Goal: Task Accomplishment & Management: Manage account settings

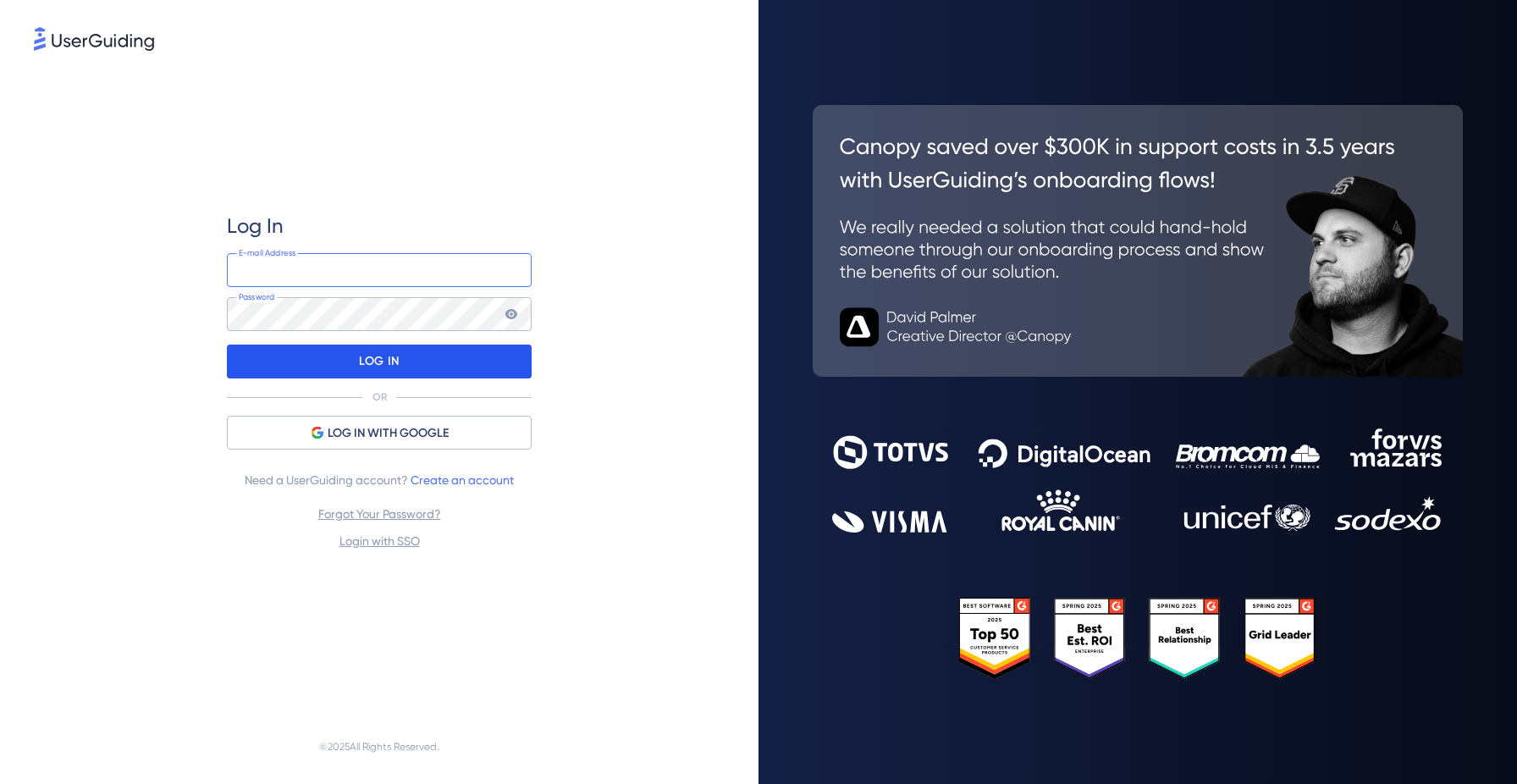
type input "[PERSON_NAME][EMAIL_ADDRESS][DOMAIN_NAME]"
click at [402, 365] on div "LOG IN" at bounding box center [379, 361] width 305 height 34
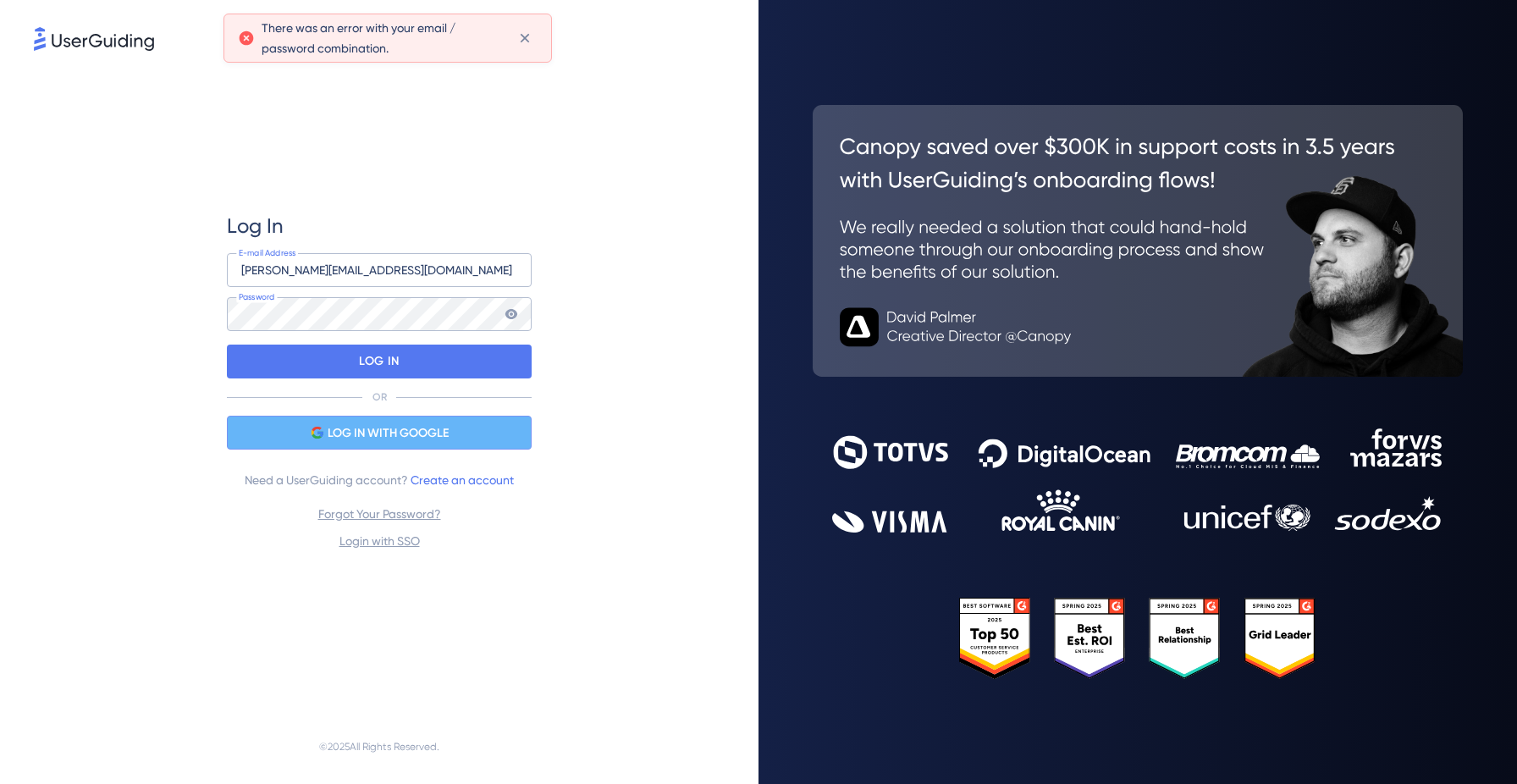
click at [402, 429] on span "LOG IN WITH GOOGLE" at bounding box center [387, 433] width 121 height 20
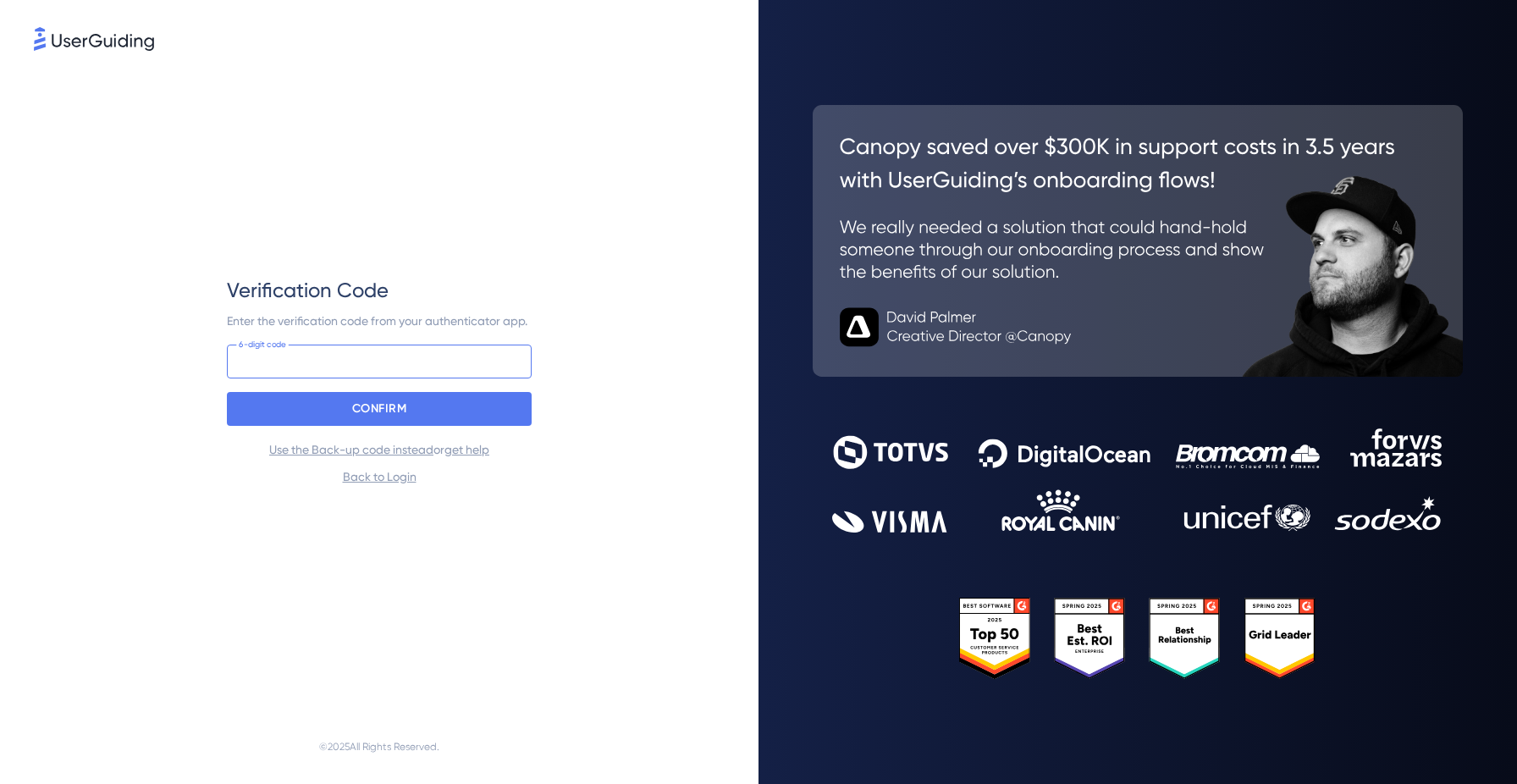
click at [465, 364] on input at bounding box center [379, 361] width 305 height 34
type input "231 877"
click at [481, 412] on div "CONFIRM" at bounding box center [379, 408] width 305 height 34
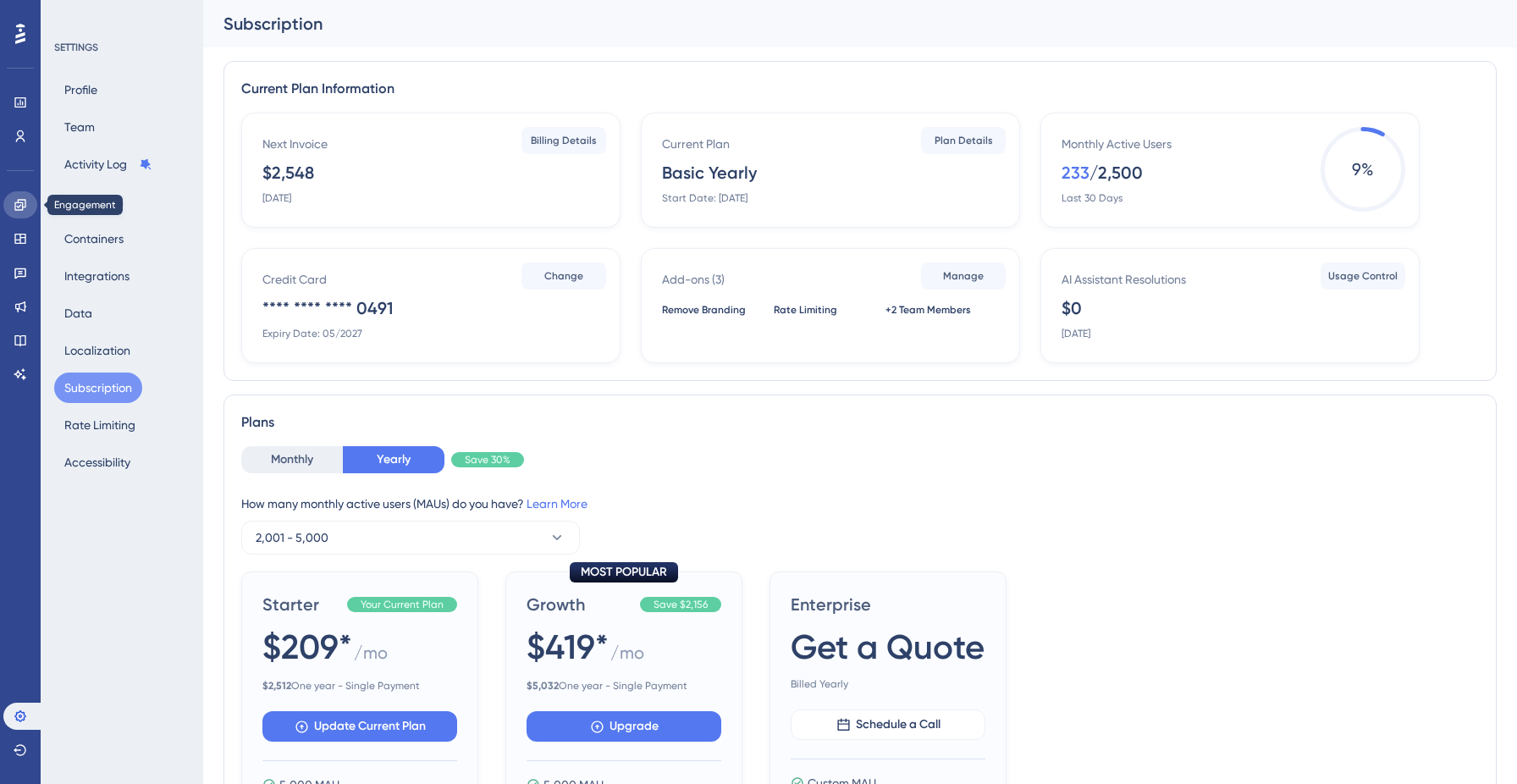
click at [25, 203] on icon at bounding box center [19, 203] width 11 height 11
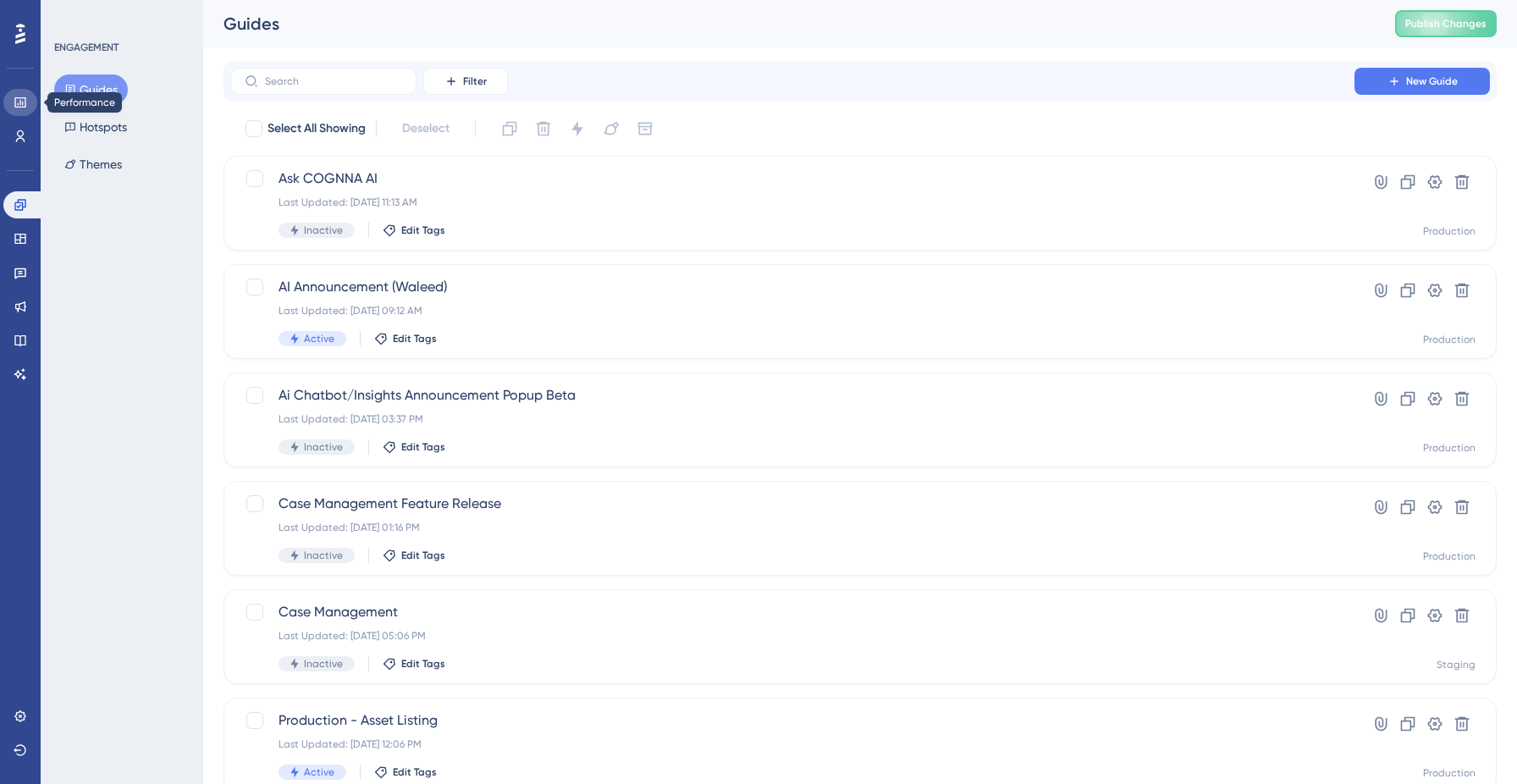
click at [16, 98] on icon at bounding box center [19, 103] width 11 height 10
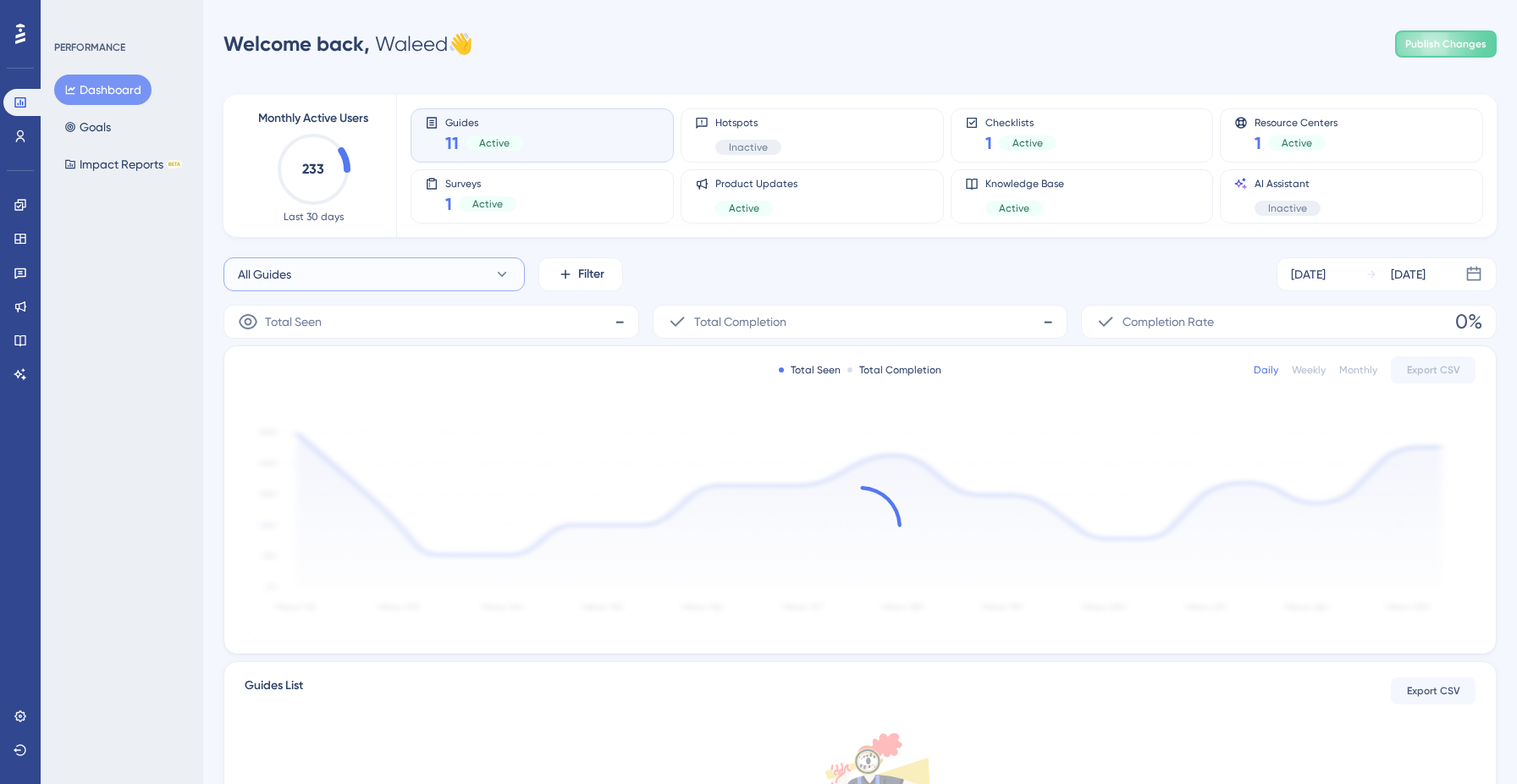
click at [408, 268] on button "All Guides" at bounding box center [374, 274] width 301 height 34
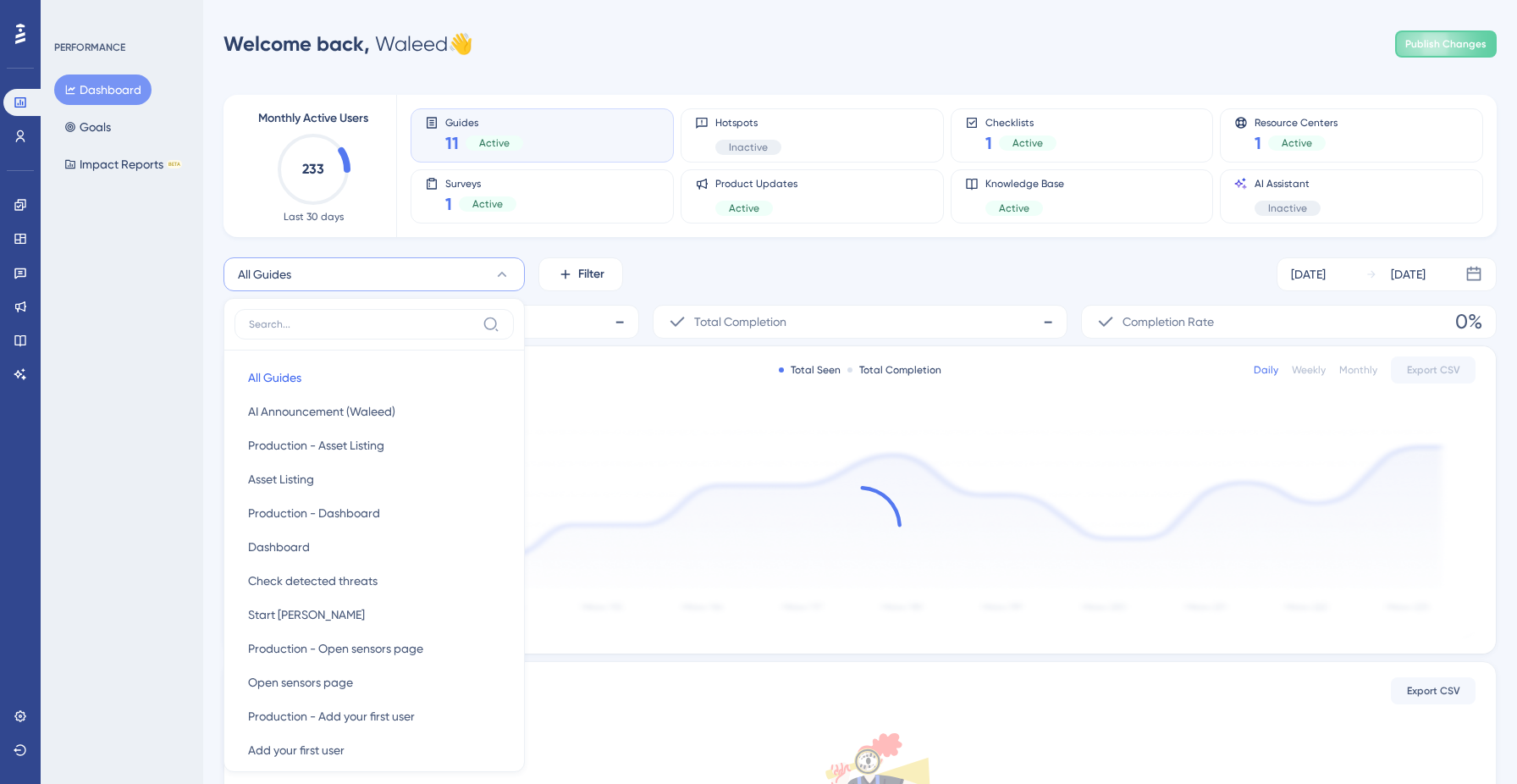
scroll to position [138, 0]
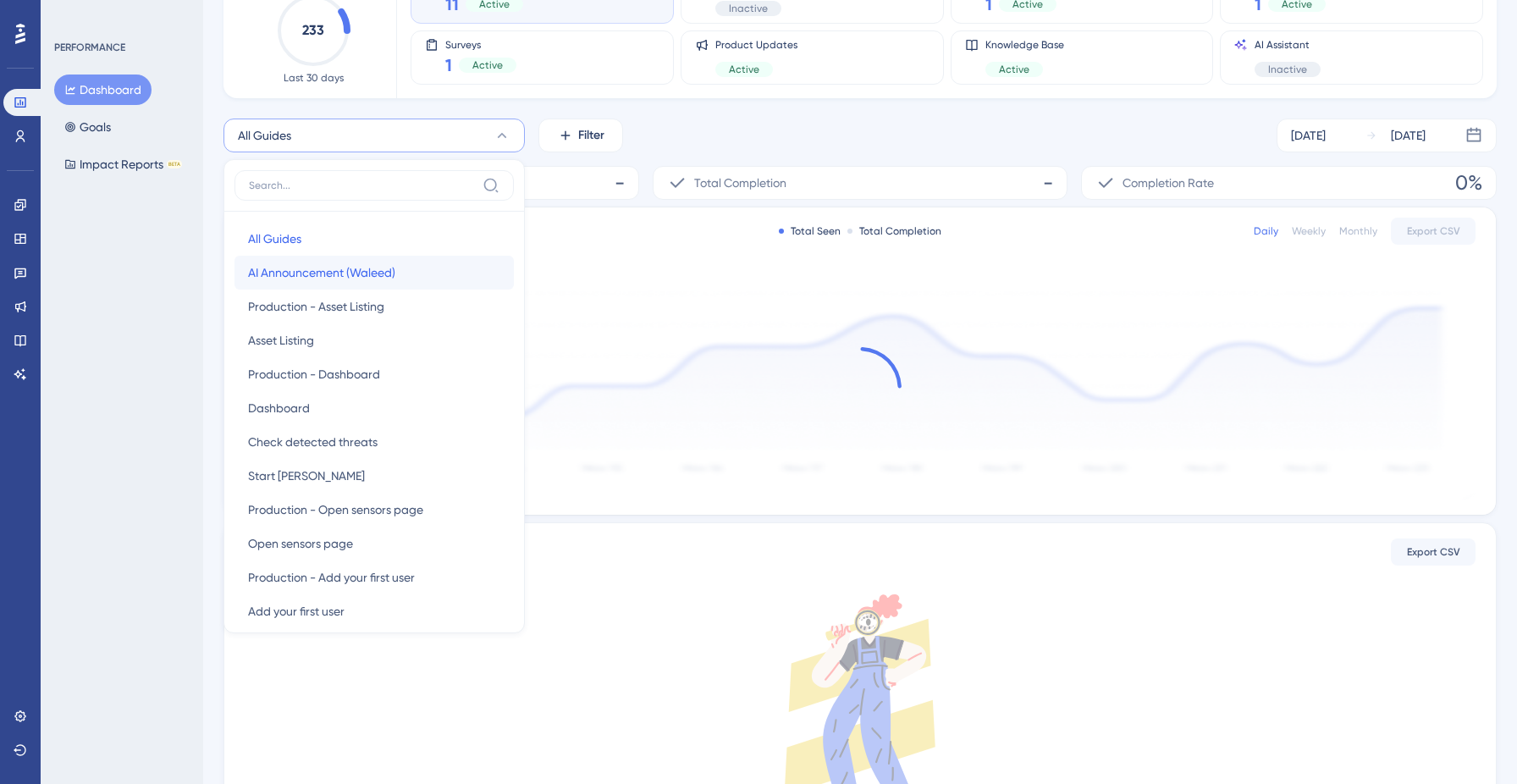
click at [410, 273] on button "AI Announcement (Waleed) AI Announcement (Waleed)" at bounding box center [374, 272] width 280 height 34
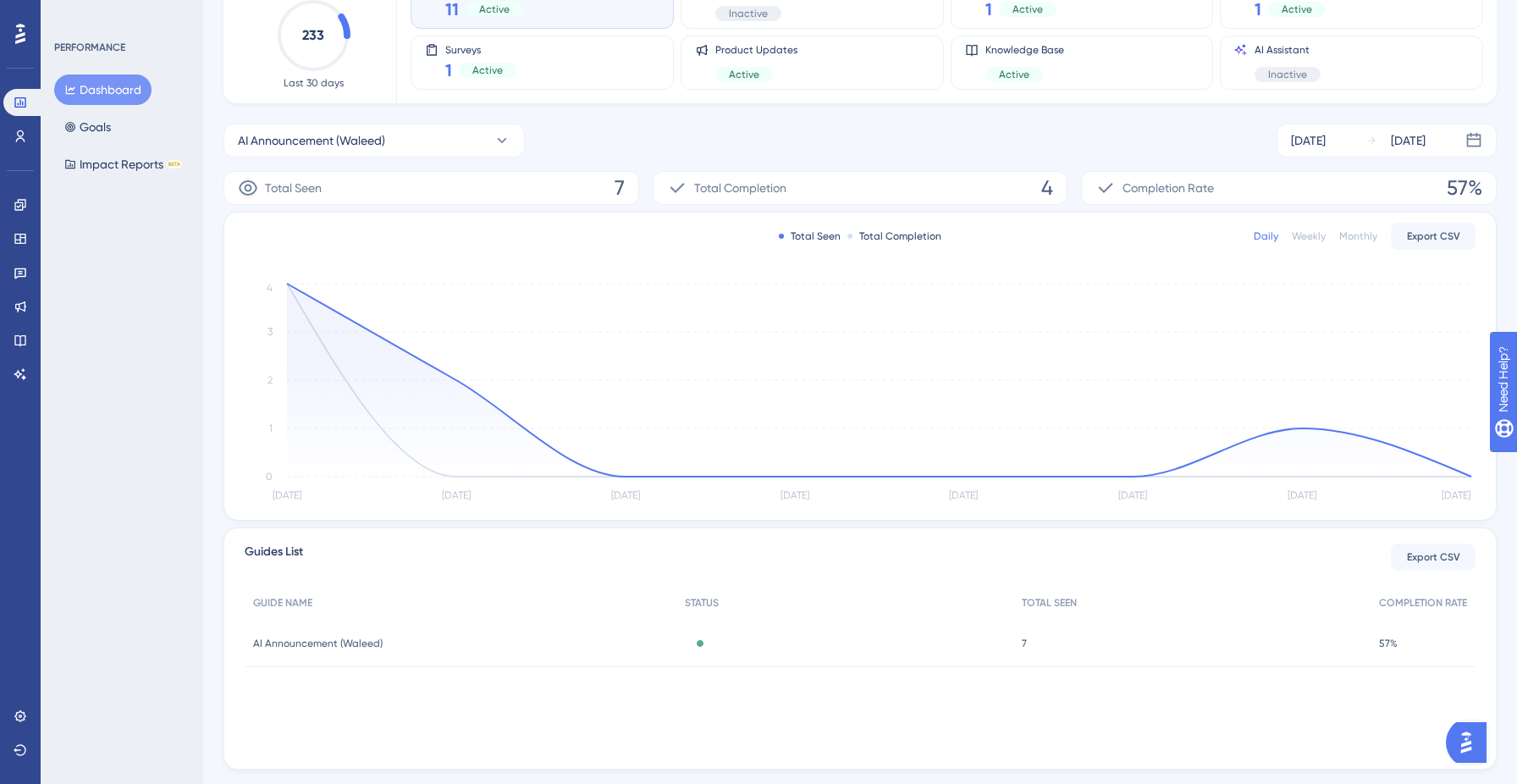
scroll to position [173, 0]
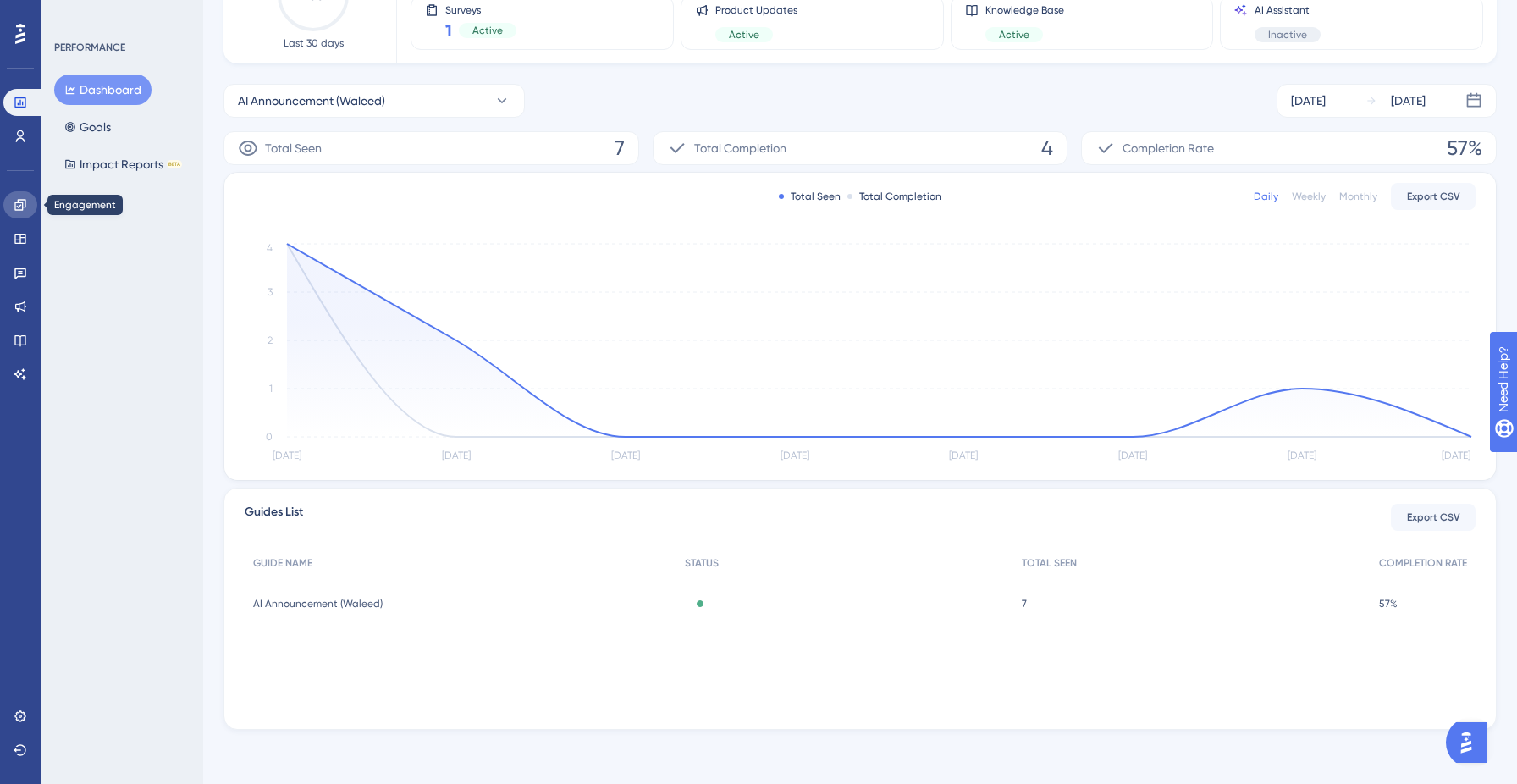
click at [16, 203] on icon at bounding box center [20, 205] width 14 height 14
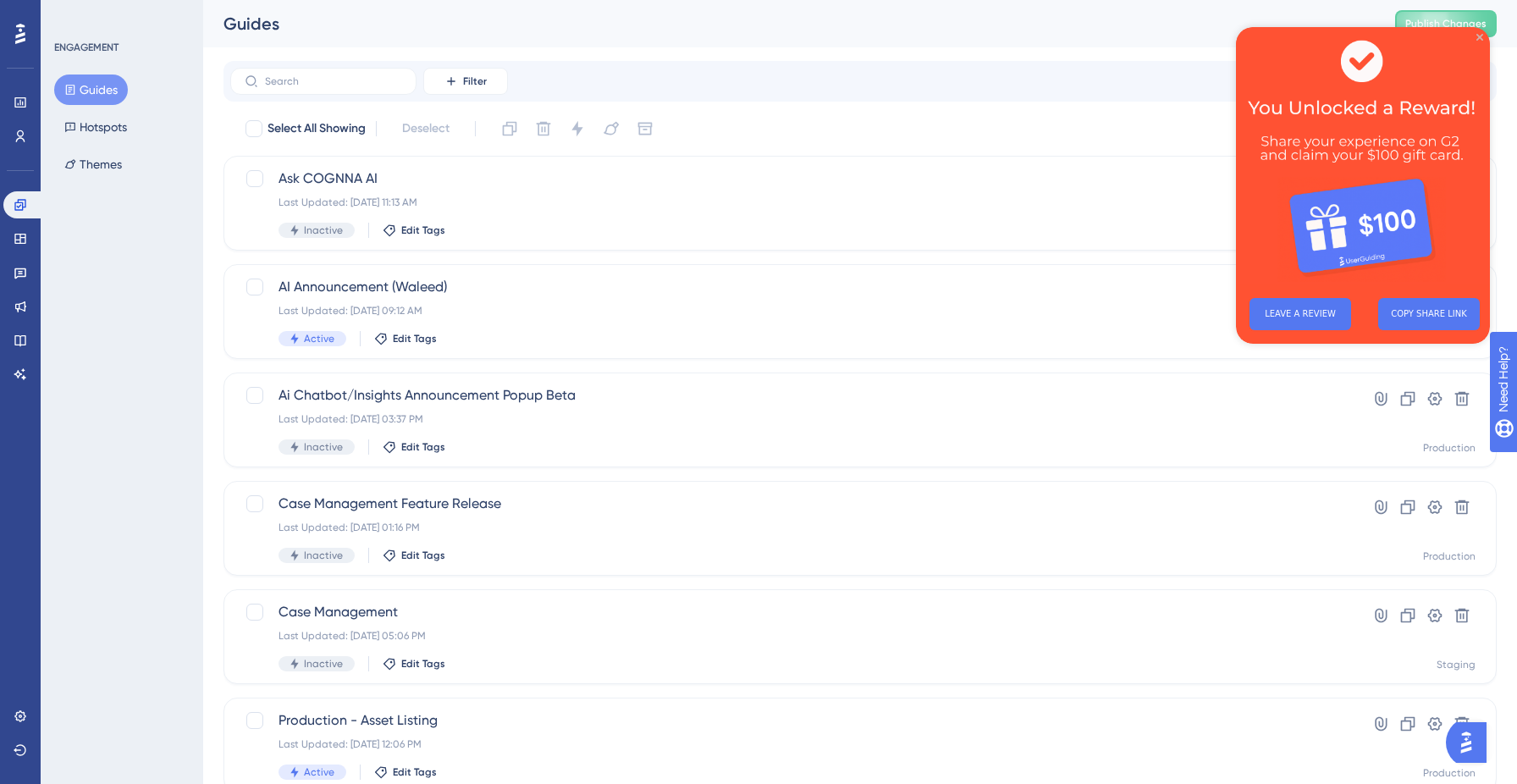
click at [1478, 37] on icon "Close Preview" at bounding box center [1479, 37] width 7 height 7
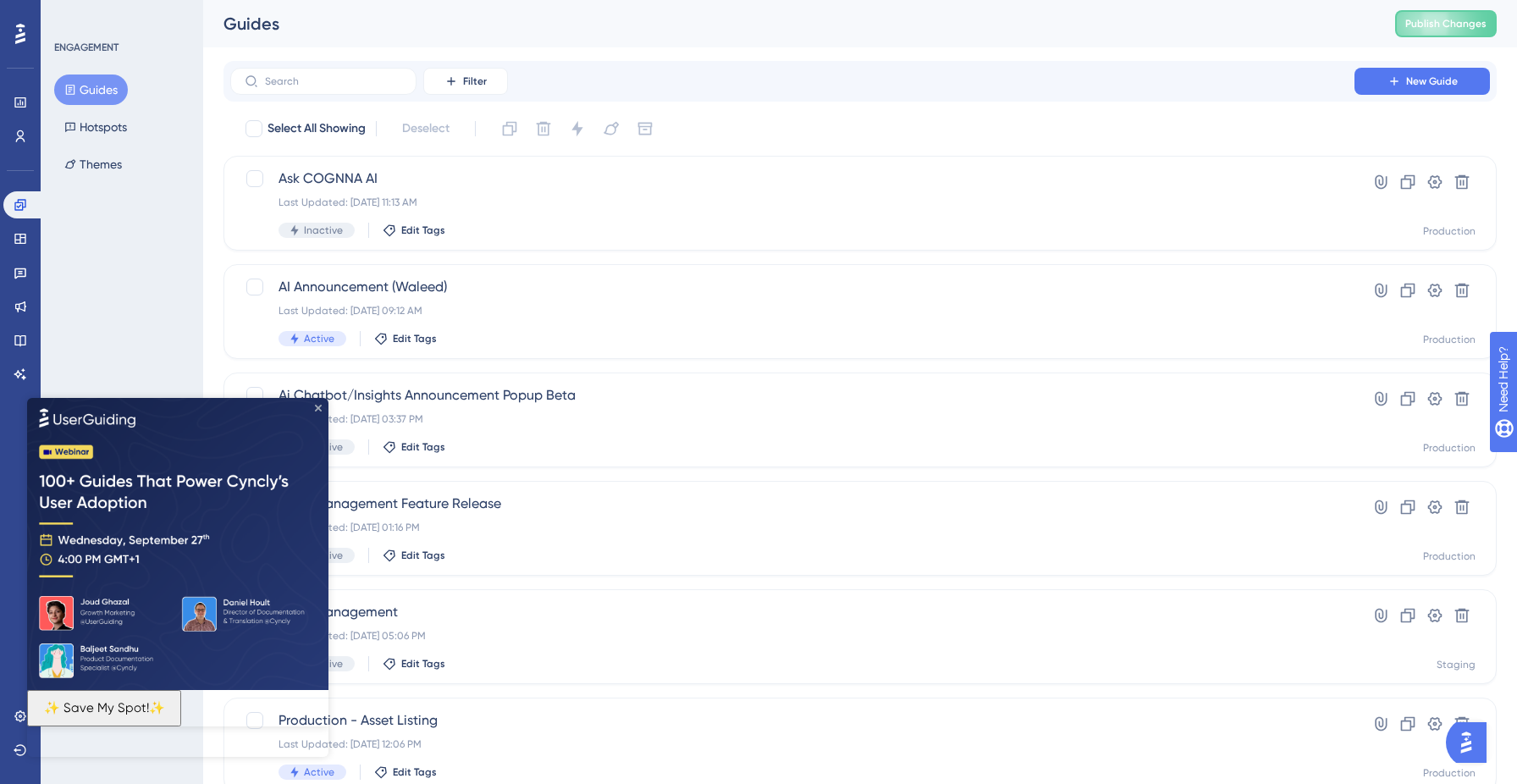
click at [319, 407] on icon "Close Preview" at bounding box center [318, 407] width 7 height 7
